Goal: Entertainment & Leisure: Consume media (video, audio)

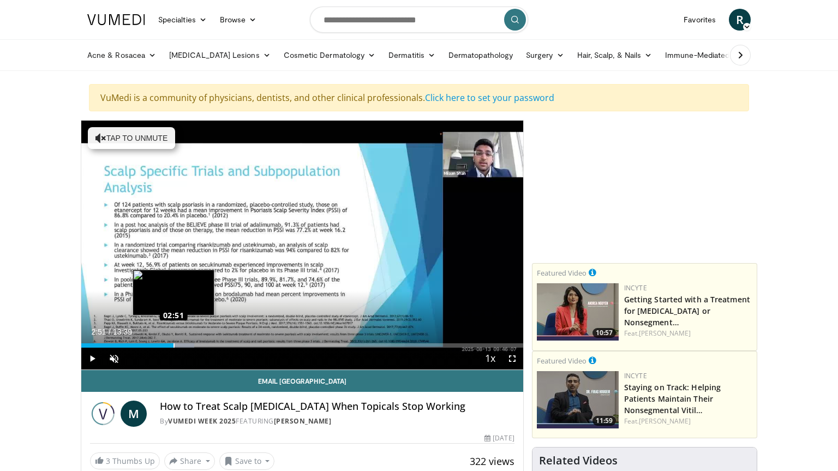
drag, startPoint x: 85, startPoint y: 341, endPoint x: 174, endPoint y: 341, distance: 88.4
click at [174, 341] on div "Loaded : 25.62% 02:51 02:51" at bounding box center [302, 342] width 442 height 10
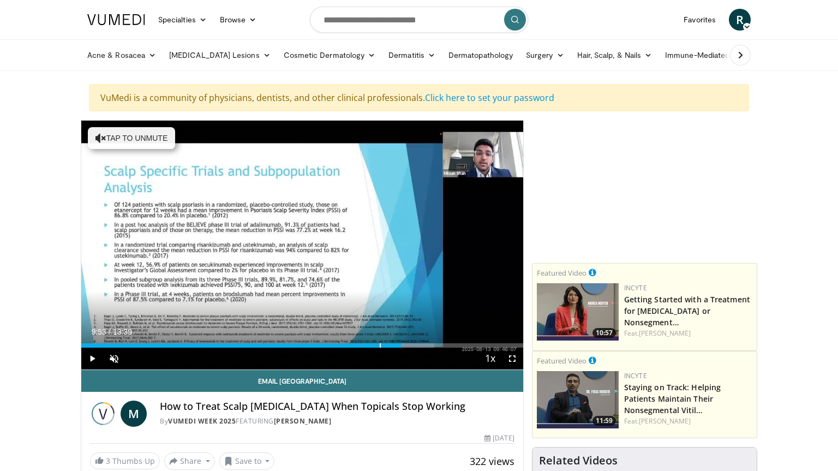
drag, startPoint x: 174, startPoint y: 343, endPoint x: 401, endPoint y: 347, distance: 227.0
click at [401, 348] on div "Current Time 9:53 / Duration 13:39 Play Skip Backward Skip Forward Unmute 0% Lo…" at bounding box center [302, 359] width 442 height 22
drag, startPoint x: 410, startPoint y: 341, endPoint x: 461, endPoint y: 312, distance: 58.7
click at [508, 337] on div "Loaded : 100.00% 13:21 13:20" at bounding box center [302, 342] width 442 height 10
